Goal: Check status: Check status

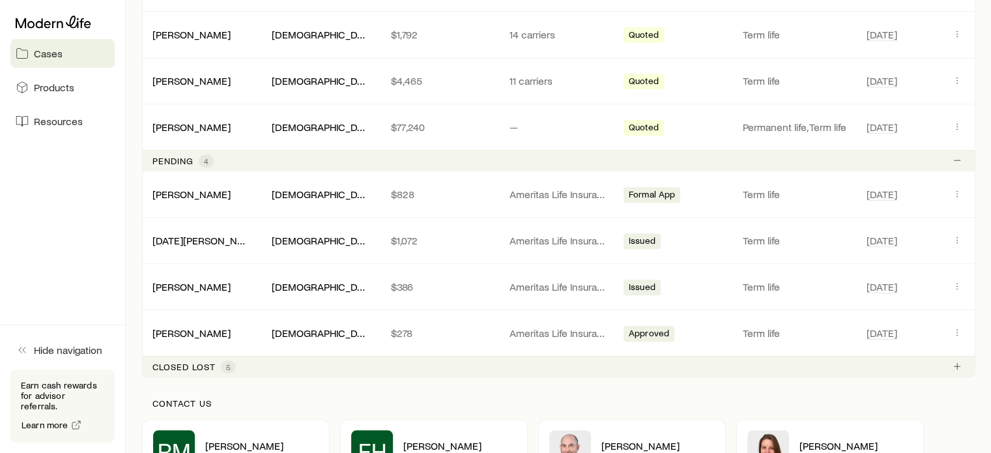
scroll to position [567, 0]
click at [201, 191] on link "[PERSON_NAME]" at bounding box center [192, 194] width 78 height 12
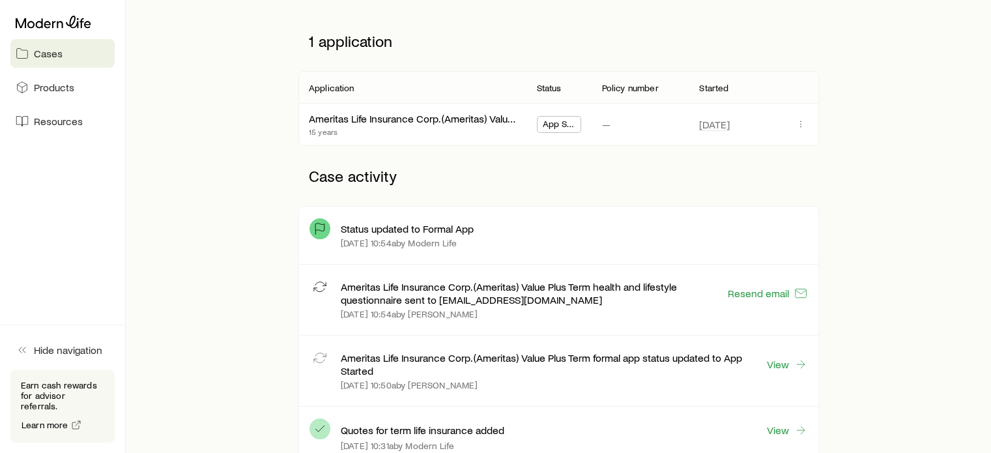
scroll to position [69, 0]
